Goal: Find specific page/section: Find specific page/section

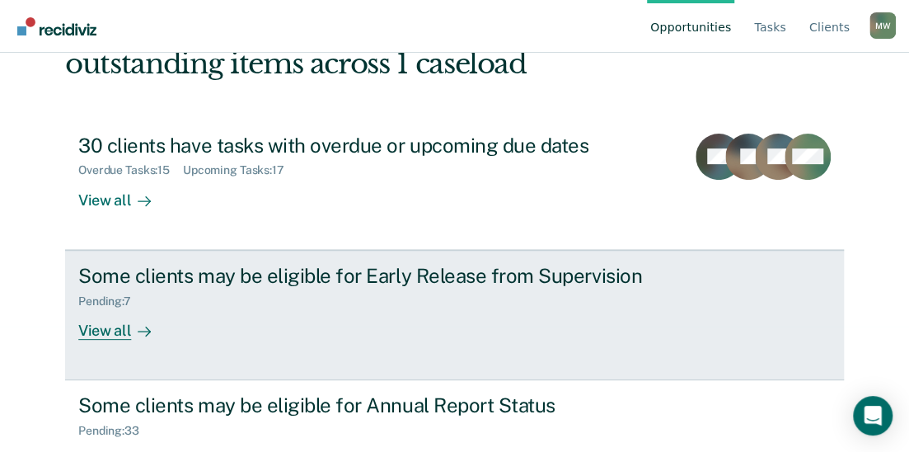
scroll to position [99, 0]
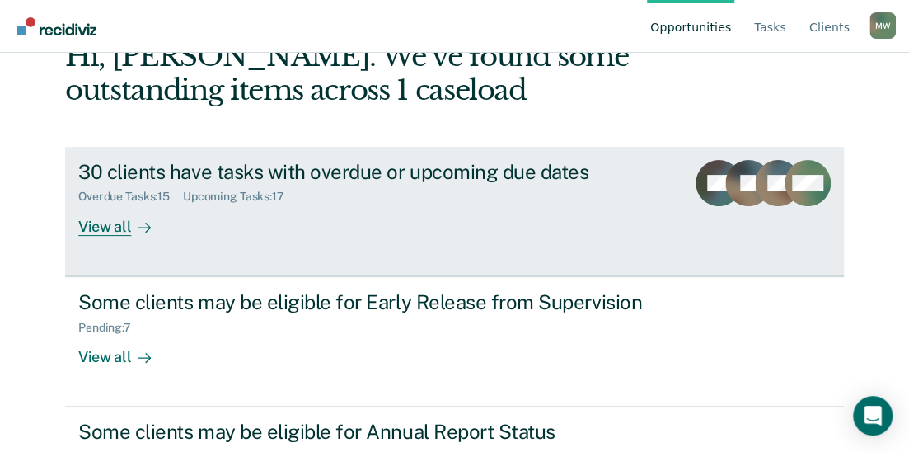
click at [105, 228] on div "View all" at bounding box center [124, 220] width 92 height 32
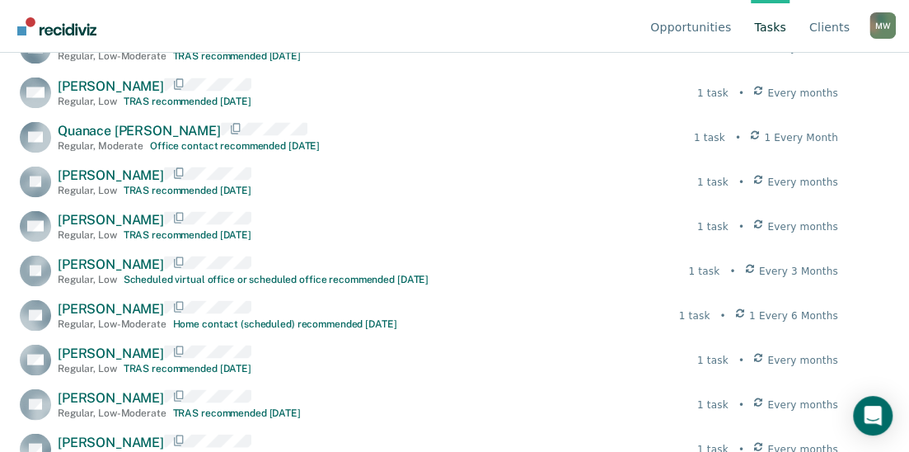
scroll to position [1308, 0]
